Goal: Check status: Check status

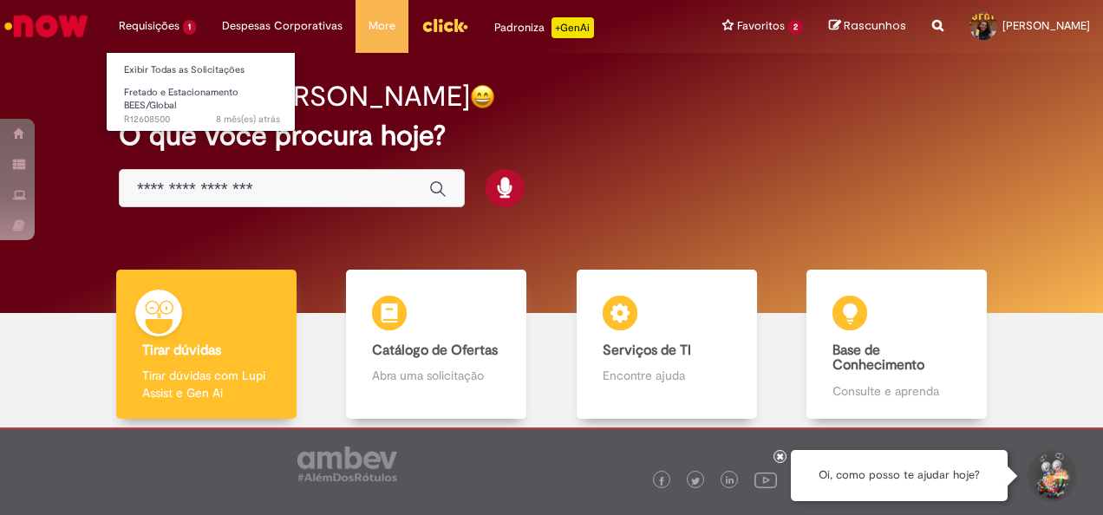
click at [169, 31] on li "Requisições 1 Exibir Todas as Solicitações Fretado e Estacionamento BEES/Global…" at bounding box center [157, 26] width 103 height 52
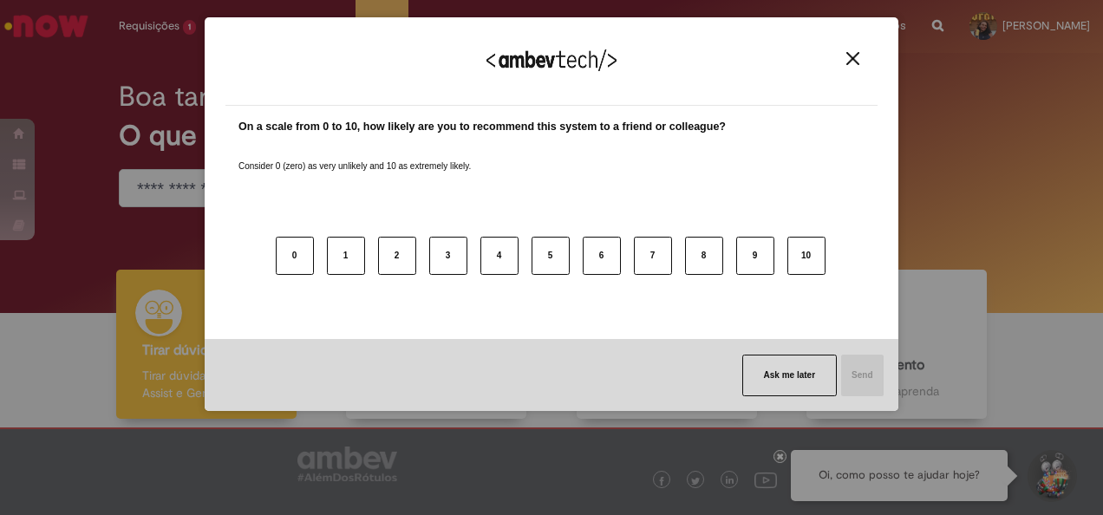
click at [838, 55] on div "We appreciate your feedback!" at bounding box center [551, 72] width 652 height 68
click at [862, 57] on button "Close" at bounding box center [852, 58] width 23 height 15
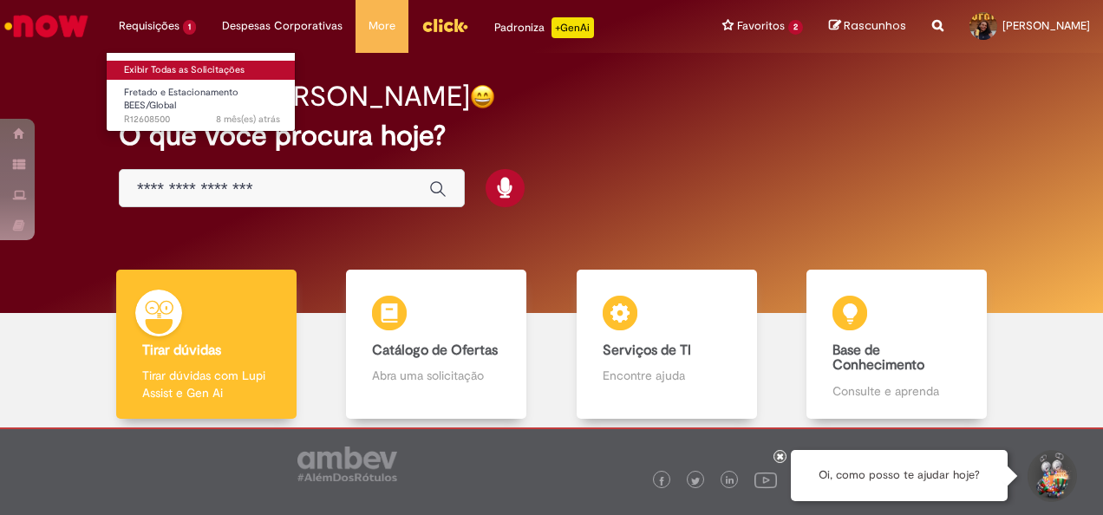
click at [156, 68] on link "Exibir Todas as Solicitações" at bounding box center [202, 70] width 191 height 19
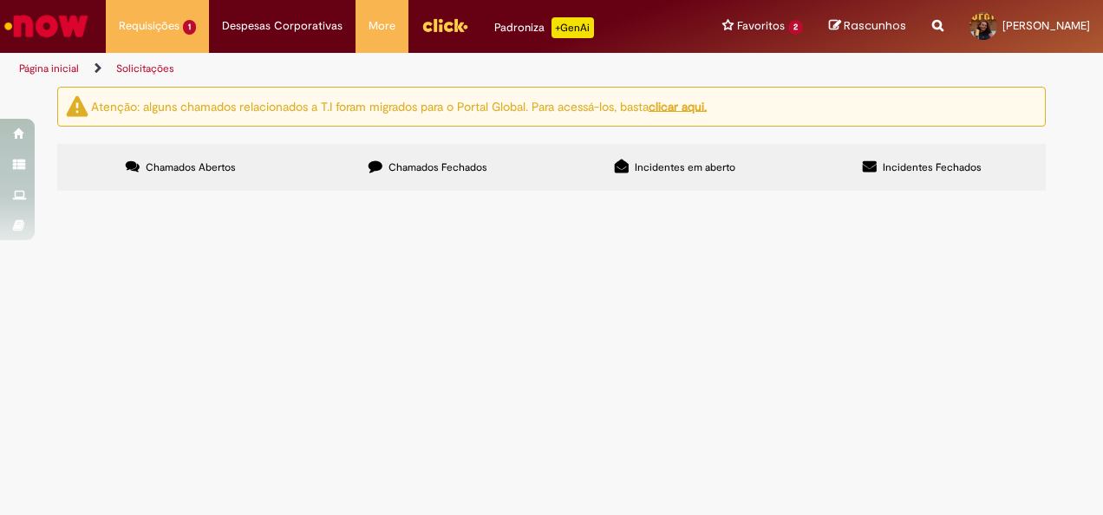
click at [408, 35] on link "Menu Cabeçalho" at bounding box center [444, 26] width 73 height 52
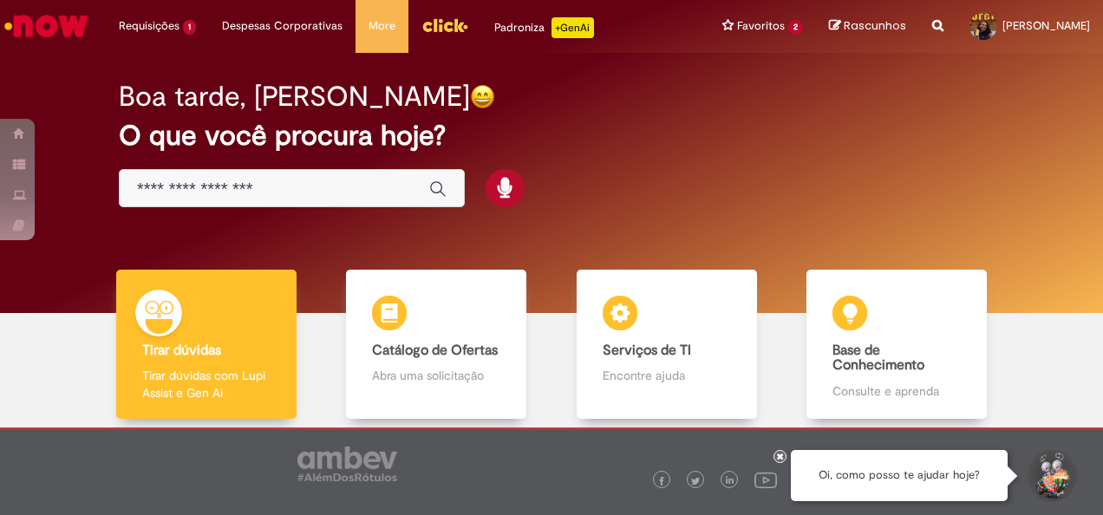
drag, startPoint x: 0, startPoint y: 0, endPoint x: 489, endPoint y: 94, distance: 497.7
click at [489, 94] on div "Boa tarde, [PERSON_NAME]" at bounding box center [551, 96] width 865 height 30
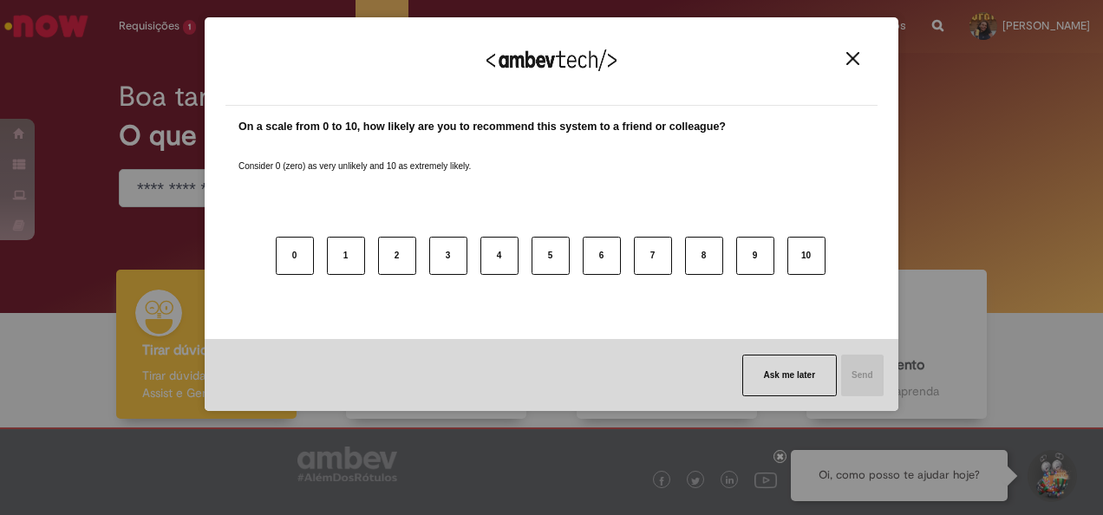
click at [849, 62] on img "Close" at bounding box center [852, 58] width 13 height 13
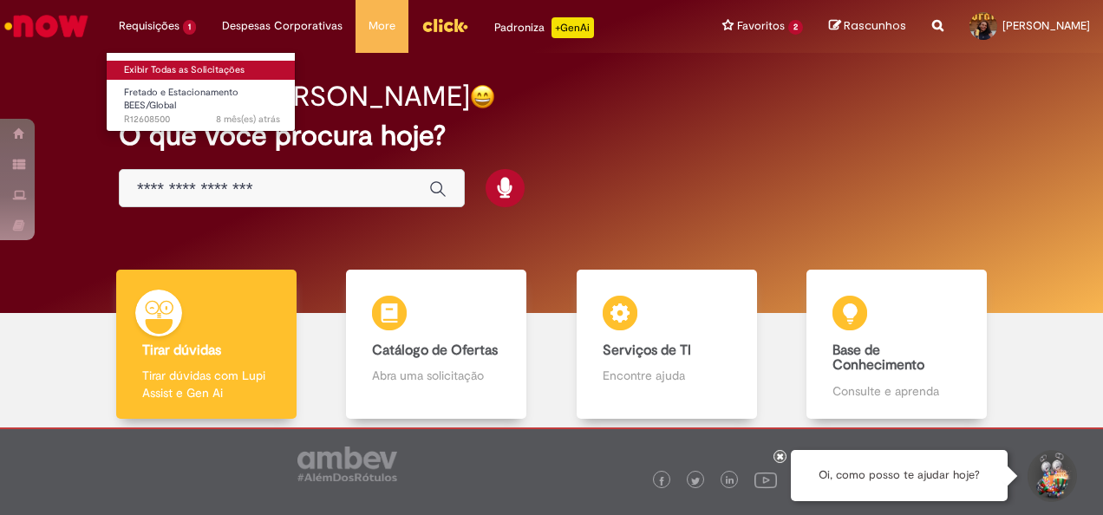
click at [146, 75] on link "Exibir Todas as Solicitações" at bounding box center [202, 70] width 191 height 19
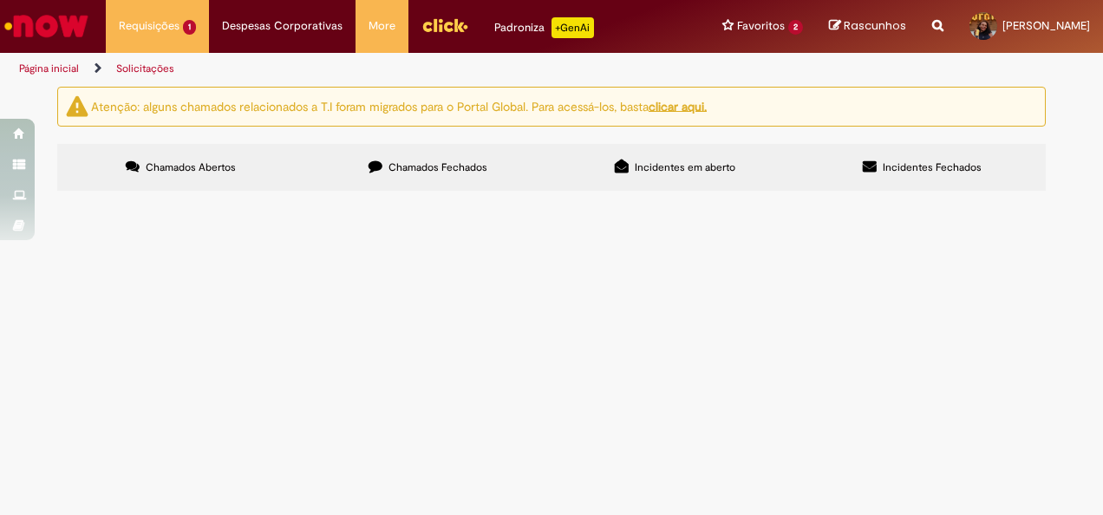
click at [416, 166] on span "Chamados Fechados" at bounding box center [437, 167] width 99 height 14
click at [0, 0] on span "Solicito minhas férias" at bounding box center [0, 0] width 0 height 0
click at [0, 0] on img "recolher o estado da solicitação" at bounding box center [0, 0] width 0 height 0
click at [0, 0] on div "Pesquisa Satisfação" at bounding box center [0, 0] width 0 height 0
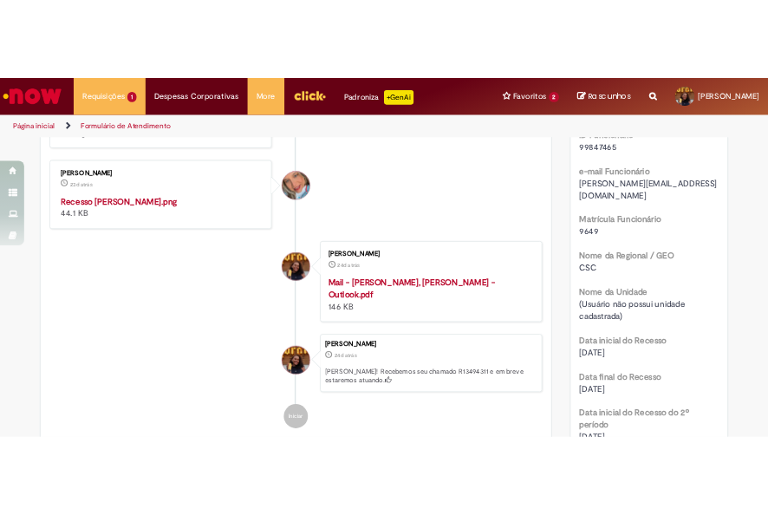
scroll to position [654, 0]
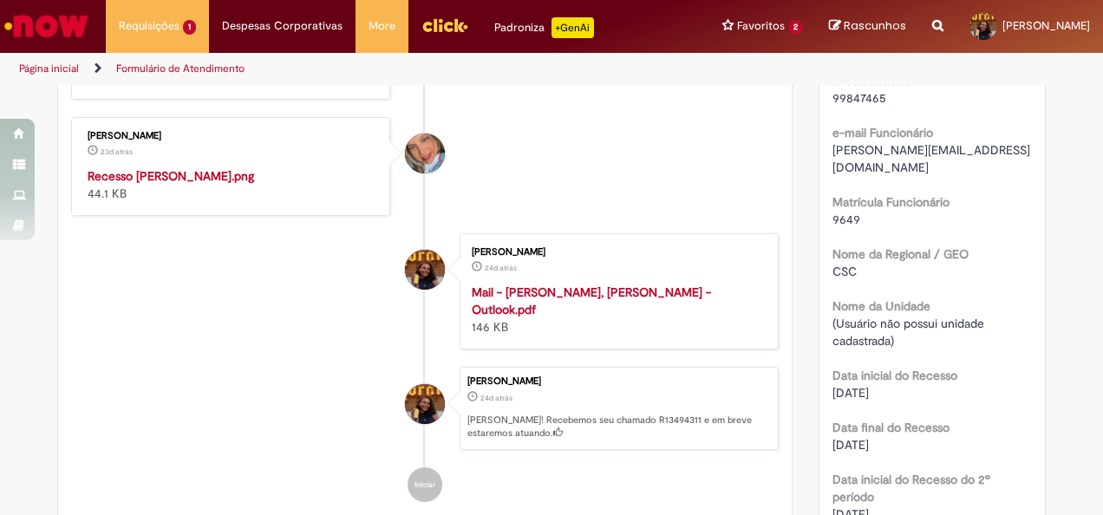
click at [310, 167] on img "Histórico de tíquete" at bounding box center [232, 167] width 289 height 0
